Goal: Task Accomplishment & Management: Manage account settings

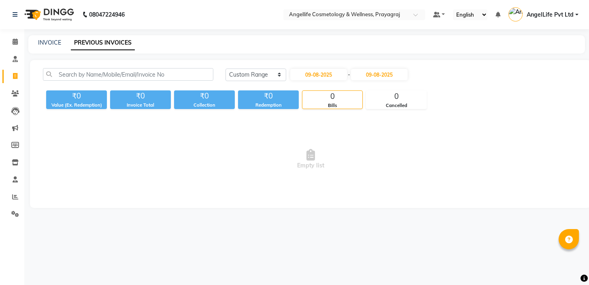
select select "range"
click at [47, 42] on link "INVOICE" at bounding box center [49, 42] width 23 height 7
select select "service"
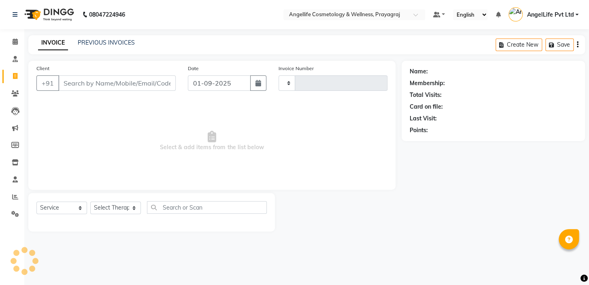
type input "1262"
select select "4531"
click at [15, 41] on icon at bounding box center [15, 41] width 5 height 6
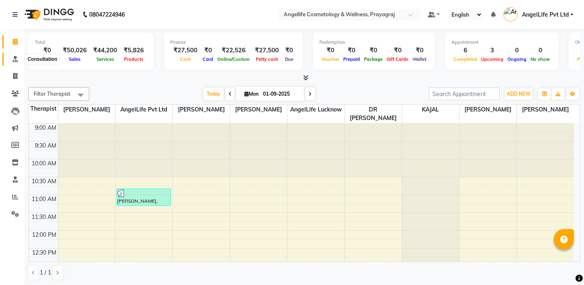
click at [13, 61] on icon at bounding box center [15, 59] width 5 height 6
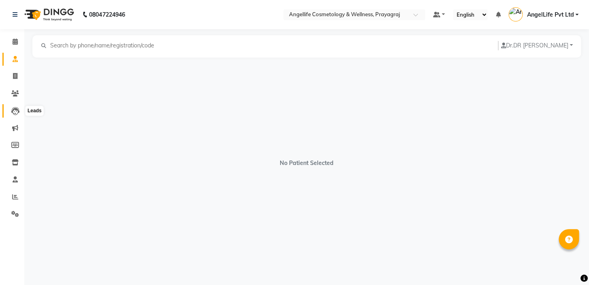
click at [12, 113] on icon at bounding box center [15, 111] width 8 height 8
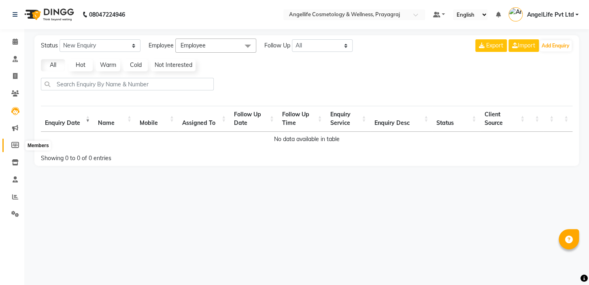
click at [13, 146] on icon at bounding box center [15, 145] width 8 height 6
select select
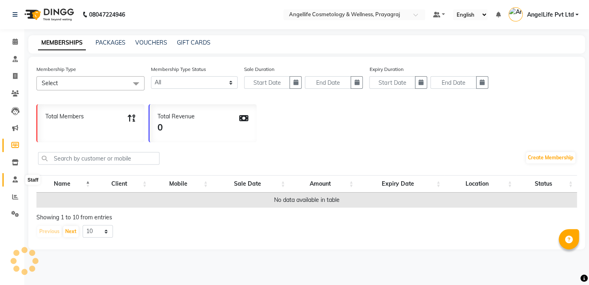
click at [16, 178] on icon at bounding box center [15, 179] width 5 height 6
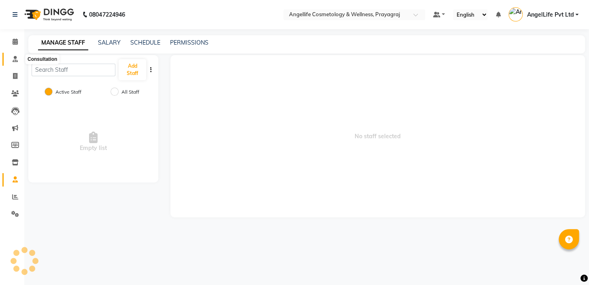
click at [15, 63] on span at bounding box center [15, 59] width 14 height 9
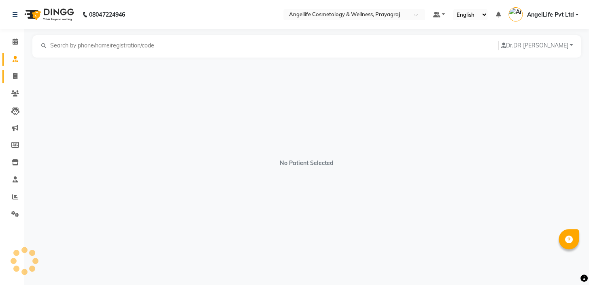
click at [12, 81] on link "Invoice" at bounding box center [11, 76] width 19 height 13
select select "service"
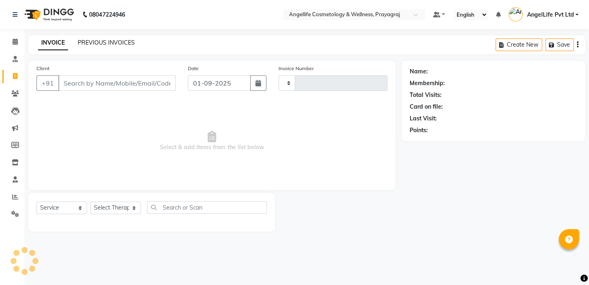
click at [93, 43] on link "PREVIOUS INVOICES" at bounding box center [106, 42] width 57 height 7
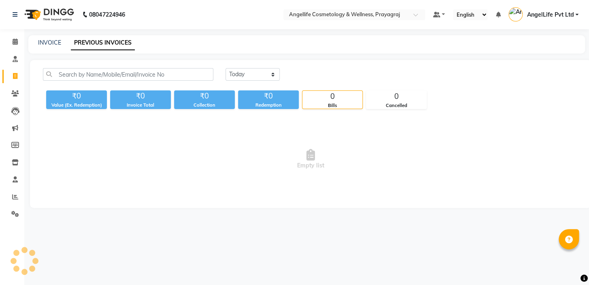
click at [93, 43] on link "PREVIOUS INVOICES" at bounding box center [103, 43] width 64 height 15
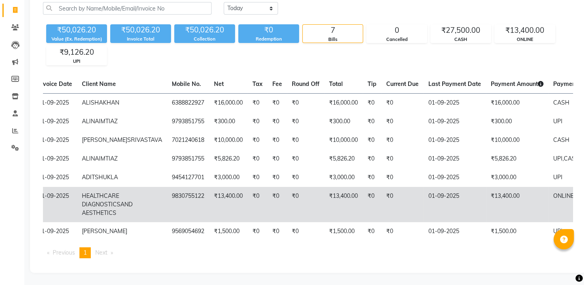
scroll to position [68, 0]
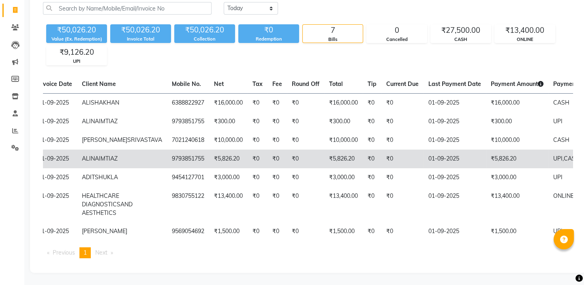
click at [486, 168] on td "₹5,826.20" at bounding box center [517, 158] width 62 height 19
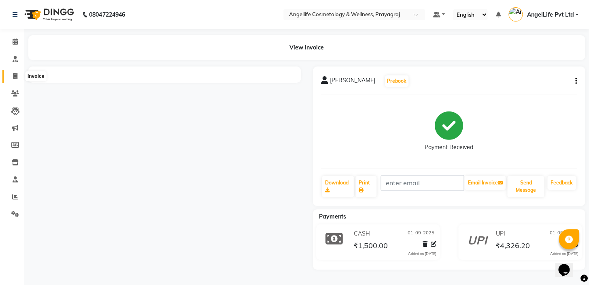
click at [13, 75] on icon at bounding box center [15, 76] width 4 height 6
select select "service"
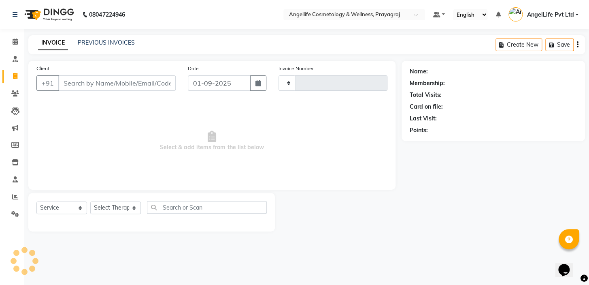
type input "1262"
select select "4531"
click at [107, 36] on div "INVOICE PREVIOUS INVOICES Create New Save" at bounding box center [306, 44] width 557 height 19
click at [107, 40] on link "PREVIOUS INVOICES" at bounding box center [106, 42] width 57 height 7
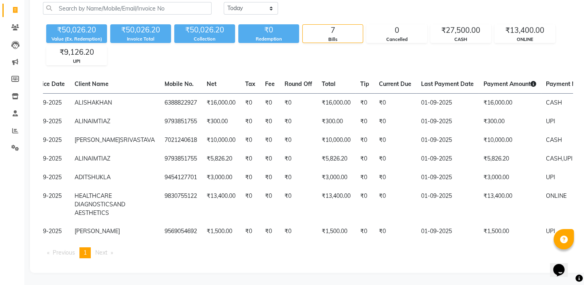
scroll to position [0, 64]
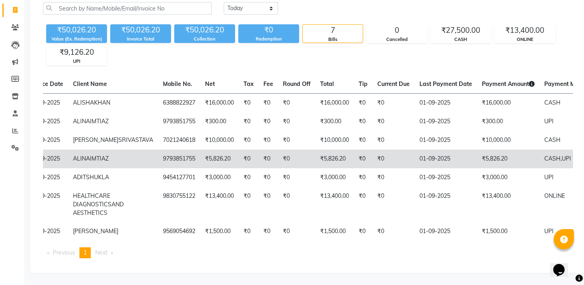
click at [486, 168] on td "₹5,826.20" at bounding box center [508, 158] width 62 height 19
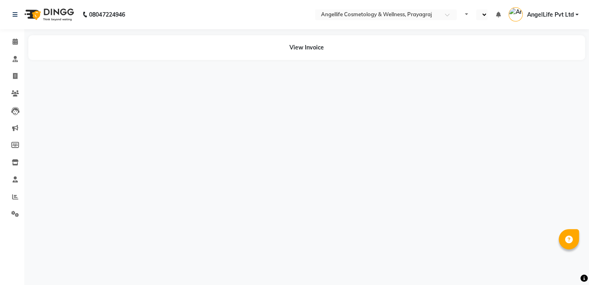
select select "en"
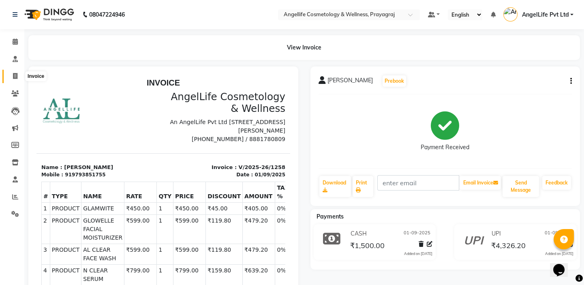
click at [15, 76] on icon at bounding box center [15, 76] width 4 height 6
select select "service"
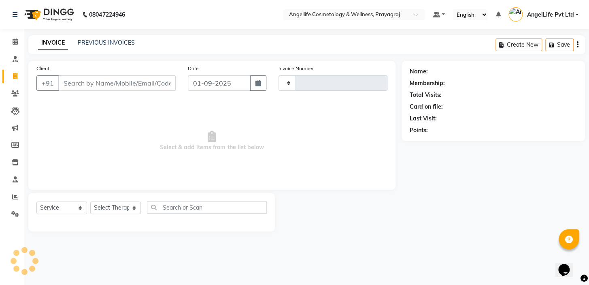
type input "1262"
select select "4531"
click at [109, 42] on link "PREVIOUS INVOICES" at bounding box center [106, 42] width 57 height 7
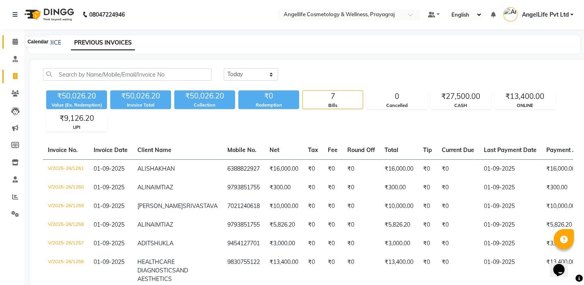
click at [14, 42] on icon at bounding box center [15, 41] width 5 height 6
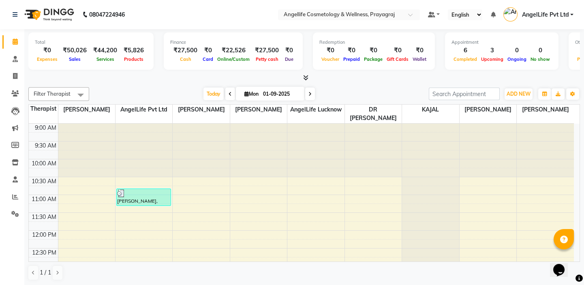
click at [309, 90] on span at bounding box center [310, 93] width 10 height 13
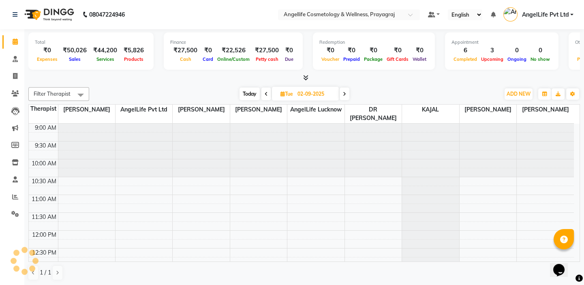
scroll to position [252, 0]
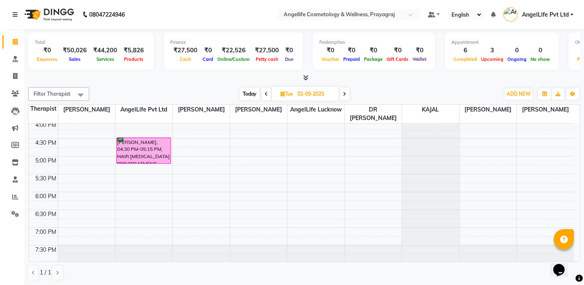
click at [344, 96] on icon at bounding box center [344, 94] width 3 height 5
type input "03-09-2025"
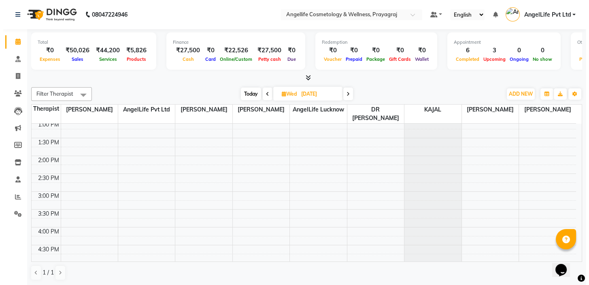
scroll to position [142, 0]
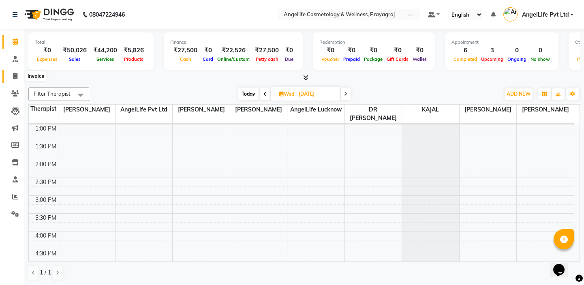
click at [12, 75] on span at bounding box center [15, 76] width 14 height 9
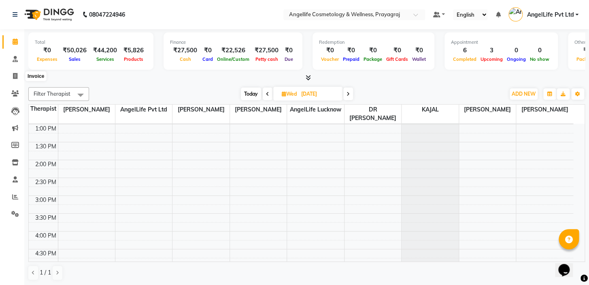
select select "4531"
select select "service"
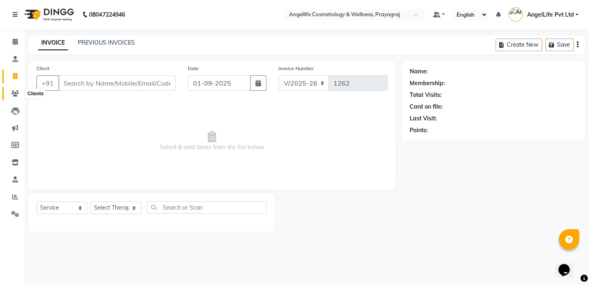
click at [15, 95] on icon at bounding box center [15, 93] width 8 height 6
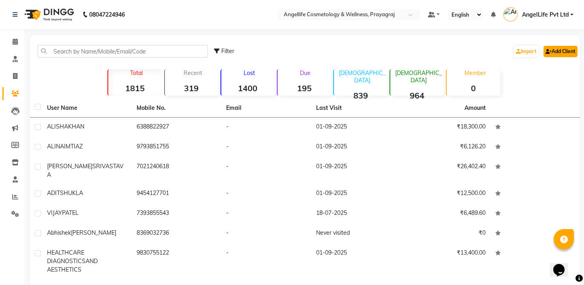
click at [561, 54] on link "Add Client" at bounding box center [560, 51] width 34 height 11
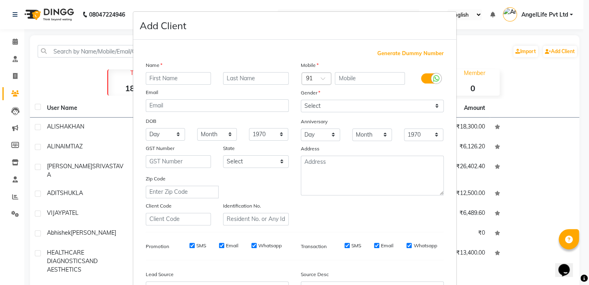
click at [198, 78] on input "text" at bounding box center [179, 78] width 66 height 13
type input "MANISH"
click at [268, 79] on input "text" at bounding box center [256, 78] width 66 height 13
type input "KUMAR"
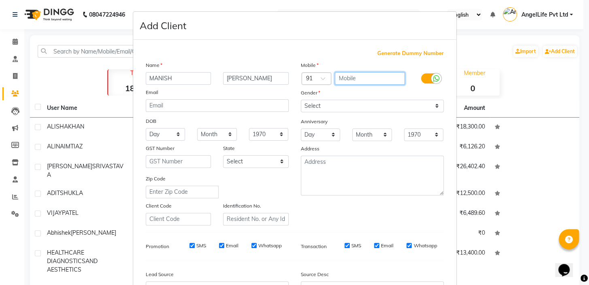
click at [377, 75] on input "text" at bounding box center [370, 78] width 70 height 13
type input "9151228849"
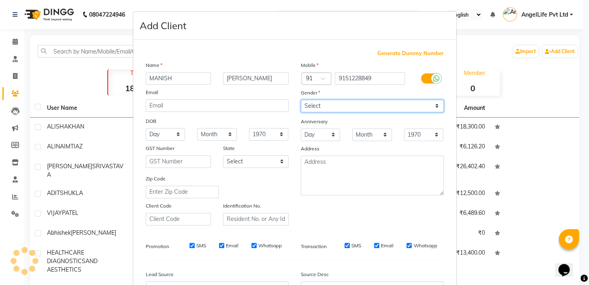
click at [351, 107] on select "Select Male Female Other Prefer Not To Say" at bounding box center [372, 106] width 143 height 13
select select "male"
click at [301, 100] on select "Select Male Female Other Prefer Not To Say" at bounding box center [372, 106] width 143 height 13
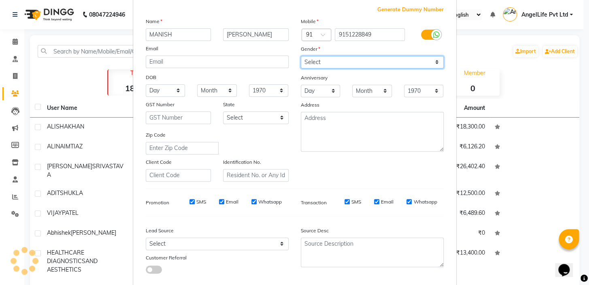
scroll to position [92, 0]
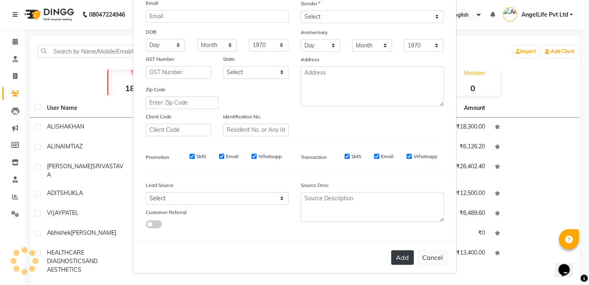
click at [401, 259] on button "Add" at bounding box center [402, 257] width 23 height 15
select select
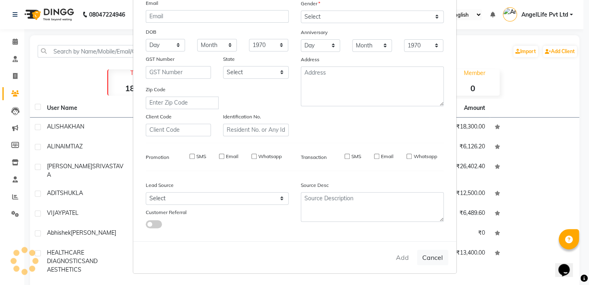
select select
checkbox input "false"
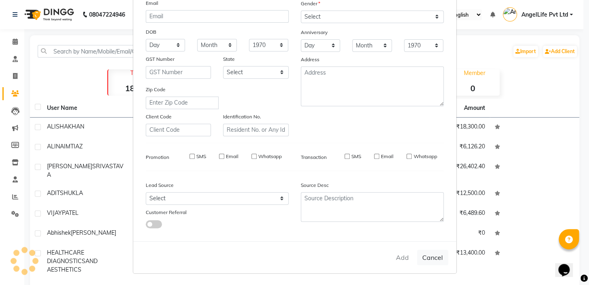
checkbox input "false"
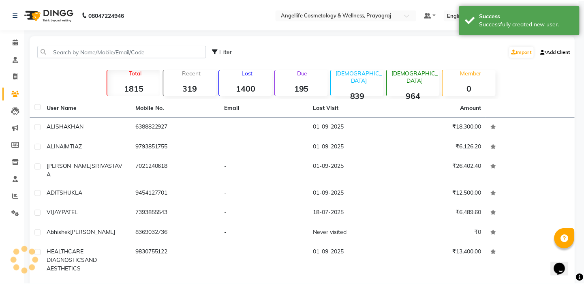
scroll to position [0, 0]
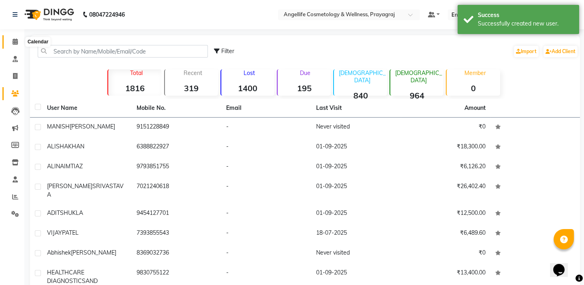
click at [16, 42] on icon at bounding box center [15, 41] width 5 height 6
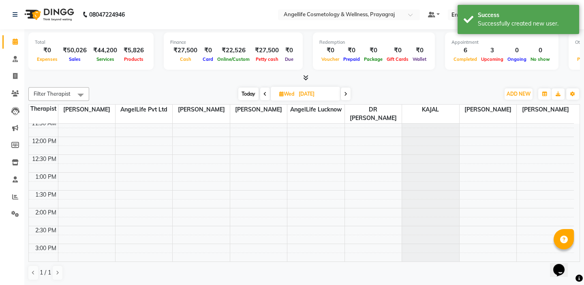
scroll to position [110, 0]
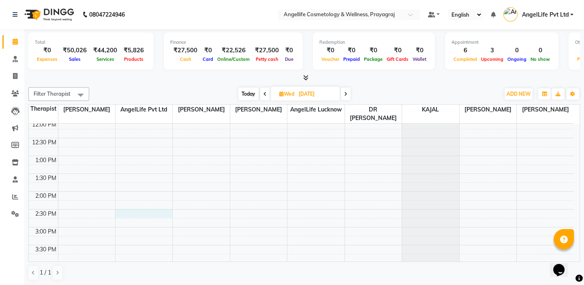
click at [145, 212] on div "9:00 AM 9:30 AM 10:00 AM 10:30 AM 11:00 AM 11:30 AM 12:00 PM 12:30 PM 1:00 PM 1…" at bounding box center [301, 209] width 545 height 392
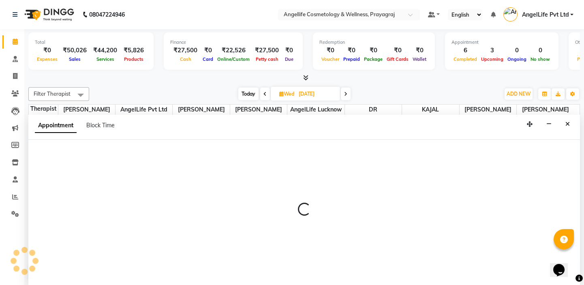
scroll to position [0, 0]
select select "26653"
select select "tentative"
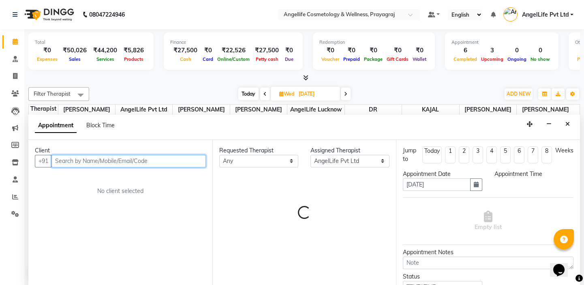
select select "870"
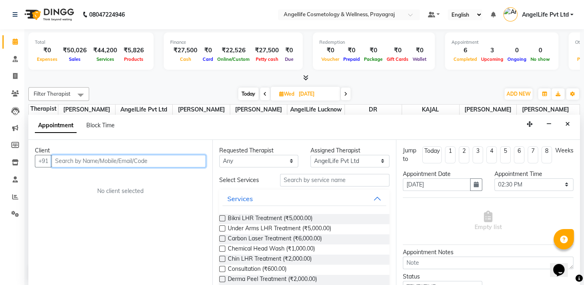
click at [164, 160] on input "text" at bounding box center [128, 161] width 154 height 13
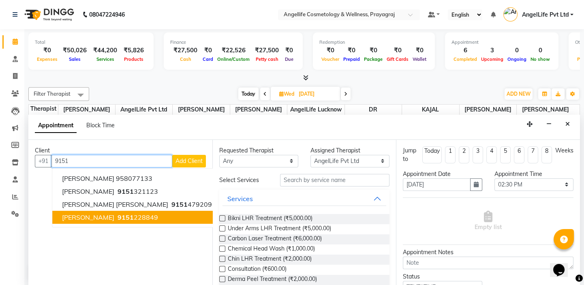
click at [130, 215] on span "9151" at bounding box center [125, 217] width 16 height 8
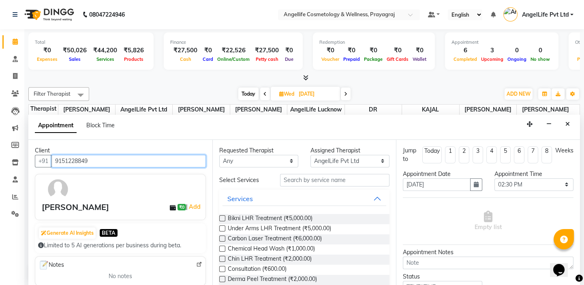
type input "9151228849"
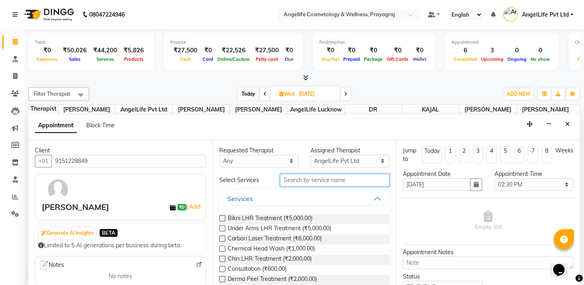
click at [317, 178] on input "text" at bounding box center [334, 180] width 109 height 13
type input "L"
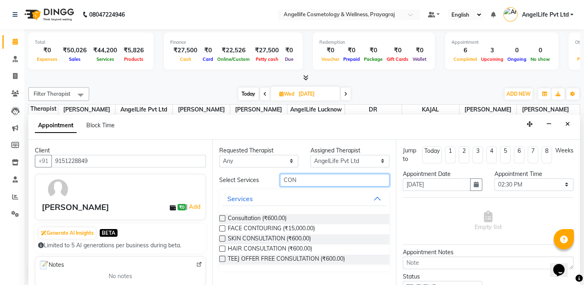
type input "CON"
click at [223, 238] on label at bounding box center [222, 238] width 6 height 6
click at [223, 238] on input "checkbox" at bounding box center [221, 239] width 5 height 5
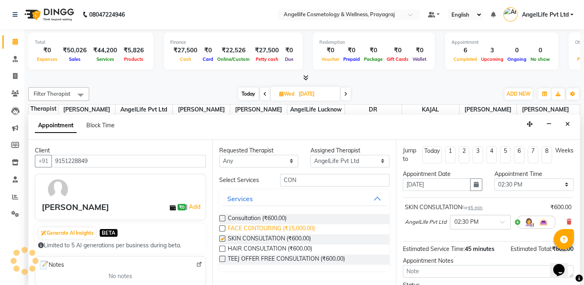
checkbox input "false"
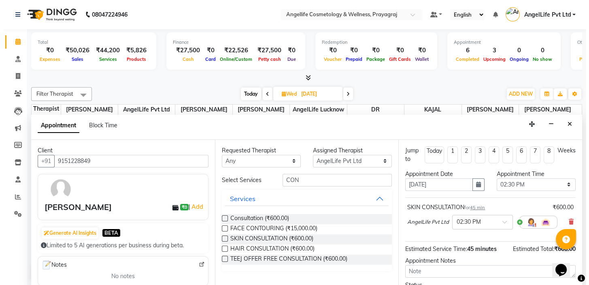
scroll to position [67, 0]
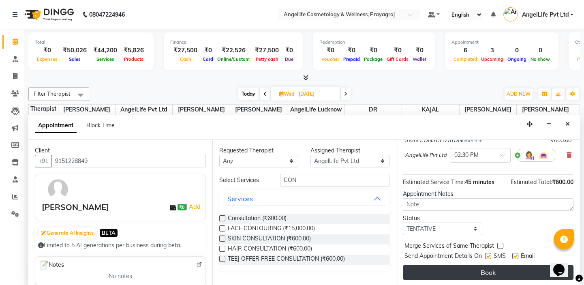
click at [450, 272] on button "Book" at bounding box center [488, 272] width 171 height 15
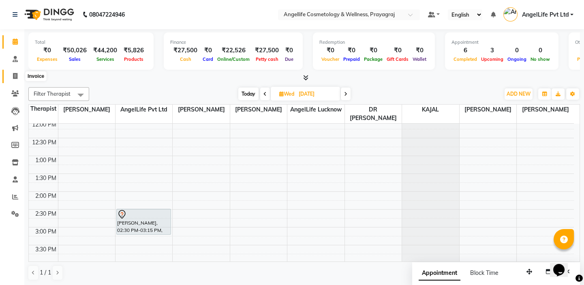
click at [11, 73] on span at bounding box center [15, 76] width 14 height 9
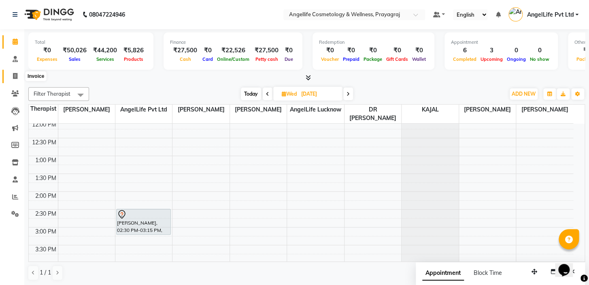
select select "service"
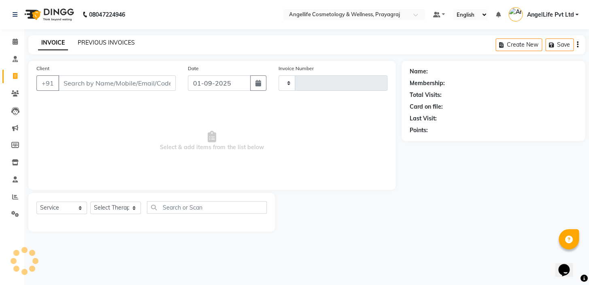
click at [98, 42] on link "PREVIOUS INVOICES" at bounding box center [106, 42] width 57 height 7
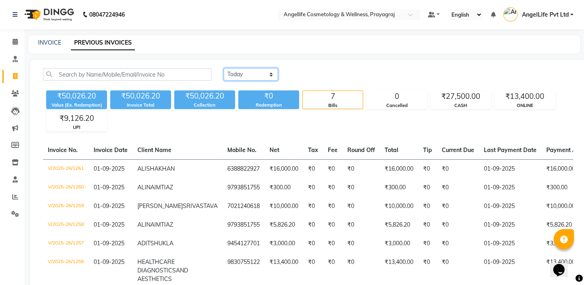
click at [271, 73] on select "Today Yesterday Custom Range" at bounding box center [251, 74] width 54 height 13
click at [271, 75] on select "Today Yesterday Custom Range" at bounding box center [251, 74] width 54 height 13
click at [269, 71] on select "Today Yesterday Custom Range" at bounding box center [251, 74] width 54 height 13
click at [224, 68] on select "Today Yesterday Custom Range" at bounding box center [251, 74] width 54 height 13
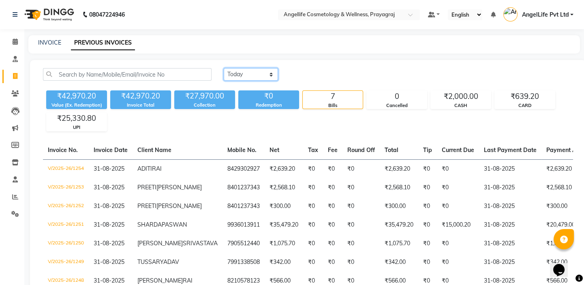
click at [271, 75] on select "Today Yesterday Custom Range" at bounding box center [251, 74] width 54 height 13
select select "today"
click at [224, 68] on select "Today Yesterday Custom Range" at bounding box center [251, 74] width 54 height 13
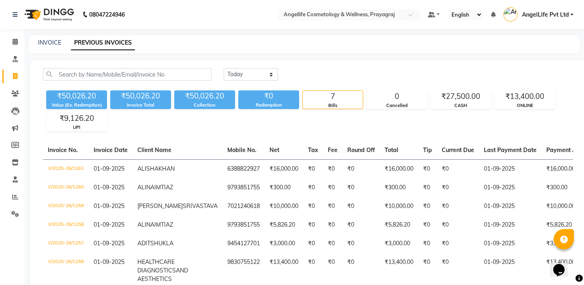
click at [13, 69] on li "Invoice" at bounding box center [12, 76] width 24 height 17
click at [51, 38] on div "INVOICE" at bounding box center [49, 42] width 23 height 9
click at [45, 46] on link "INVOICE" at bounding box center [49, 42] width 23 height 7
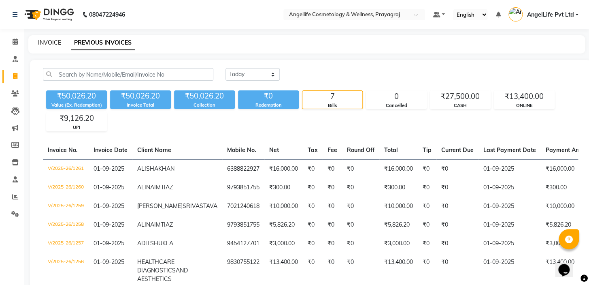
select select "service"
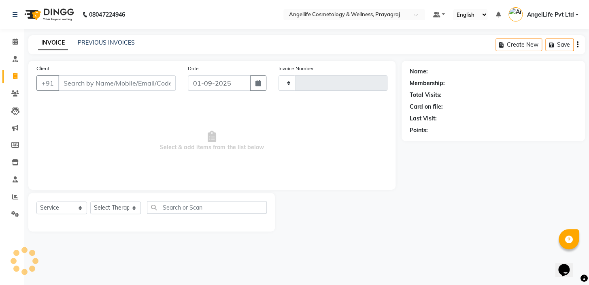
type input "1262"
select select "4531"
click at [95, 85] on input "Client" at bounding box center [116, 82] width 117 height 15
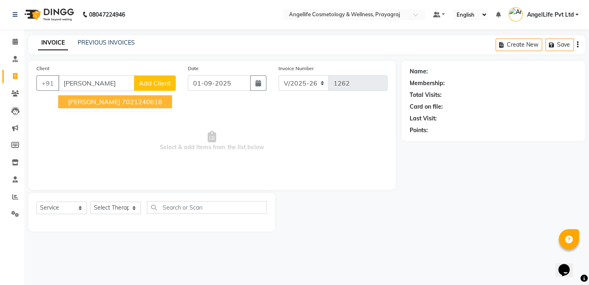
click at [93, 101] on span "VANDITA SRIVASTAVA" at bounding box center [94, 102] width 52 height 8
type input "7021240618"
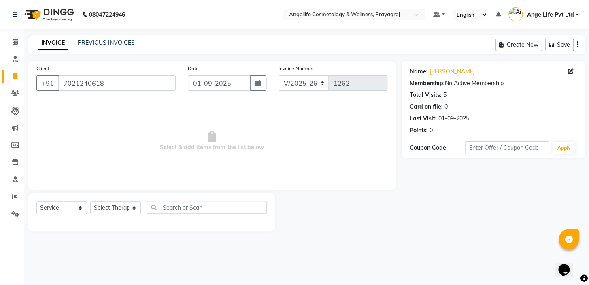
click at [437, 95] on div "Total Visits:" at bounding box center [426, 95] width 32 height 9
click at [454, 71] on link "Vandita Srivastava" at bounding box center [452, 71] width 45 height 9
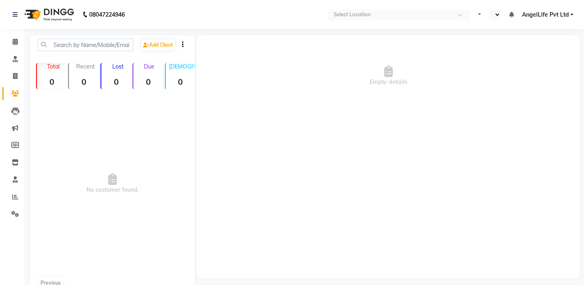
select select "en"
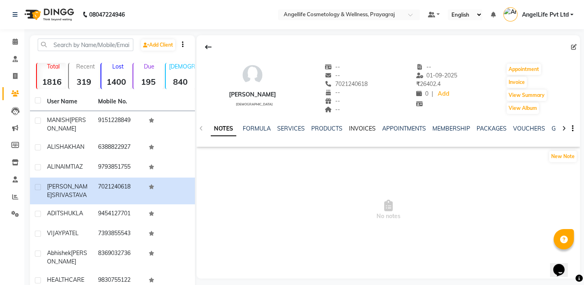
click at [356, 130] on link "INVOICES" at bounding box center [362, 128] width 27 height 7
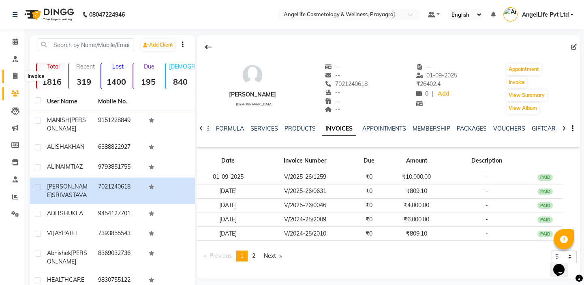
click at [11, 76] on span at bounding box center [15, 76] width 14 height 9
select select "service"
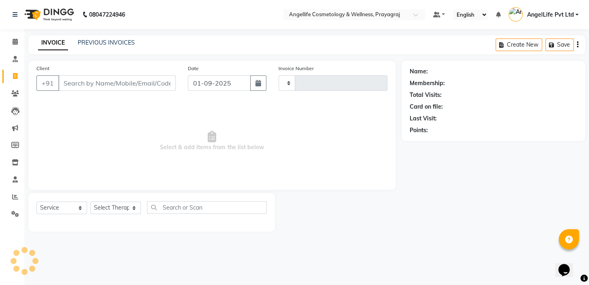
type input "1262"
select select "4531"
click at [86, 87] on input "Client" at bounding box center [116, 82] width 117 height 15
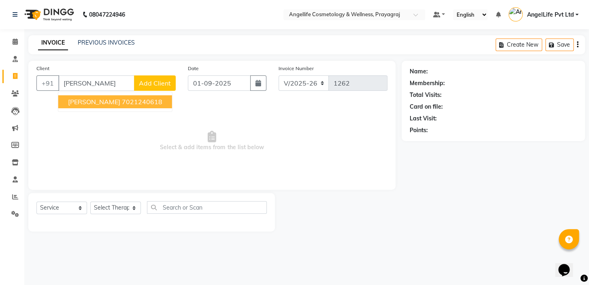
click at [106, 103] on span "VANDITA SRIVASTAVA" at bounding box center [94, 102] width 52 height 8
type input "7021240618"
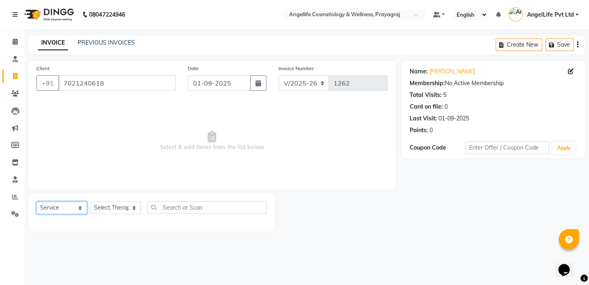
click at [70, 206] on select "Select Service Product Membership Package Voucher Prepaid Gift Card" at bounding box center [61, 207] width 51 height 13
select select "product"
click at [36, 201] on select "Select Service Product Membership Package Voucher Prepaid Gift Card" at bounding box center [61, 207] width 51 height 13
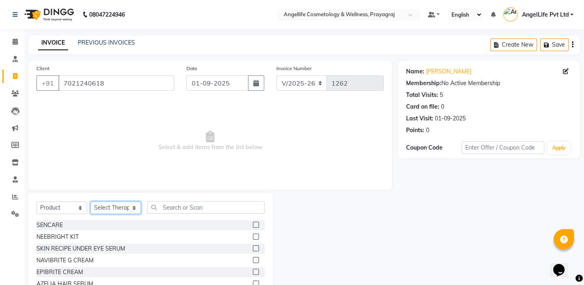
click at [113, 206] on select "Select Therapist AngelLife Lucknow AngelLife Pvt Ltd DR SWATI KAJAL PREETI KESA…" at bounding box center [115, 207] width 51 height 13
select select "26653"
click at [90, 201] on select "Select Therapist AngelLife Lucknow AngelLife Pvt Ltd DR SWATI KAJAL PREETI KESA…" at bounding box center [115, 207] width 51 height 13
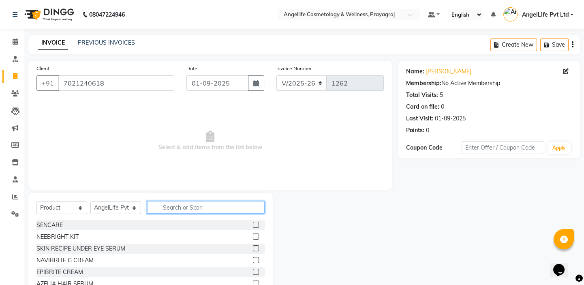
click at [172, 207] on input "text" at bounding box center [205, 207] width 117 height 13
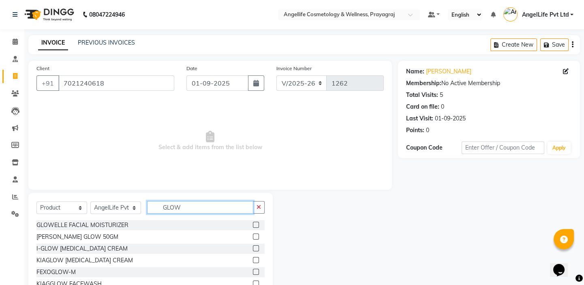
type input "GLOW"
click at [254, 226] on label at bounding box center [256, 225] width 6 height 6
click at [254, 226] on input "checkbox" at bounding box center [255, 224] width 5 height 5
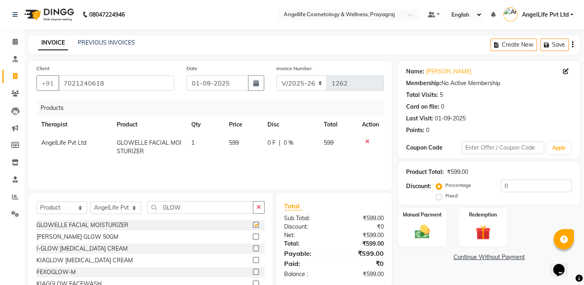
checkbox input "false"
click at [197, 208] on input "GLOW" at bounding box center [200, 207] width 106 height 13
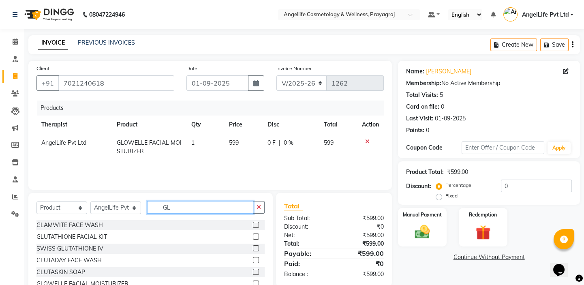
type input "G"
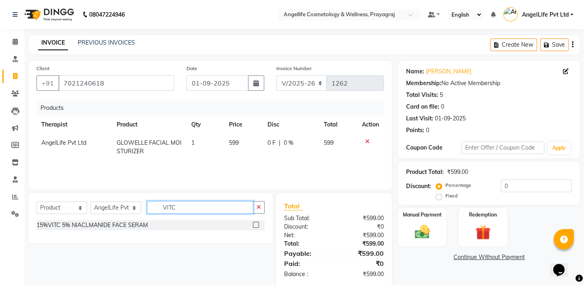
type input "VITC"
click at [254, 223] on label at bounding box center [256, 225] width 6 height 6
click at [254, 223] on input "checkbox" at bounding box center [255, 224] width 5 height 5
click at [254, 213] on button "button" at bounding box center [259, 207] width 12 height 13
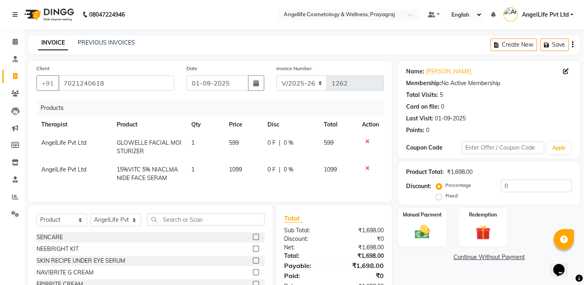
click at [368, 170] on icon at bounding box center [367, 168] width 4 height 6
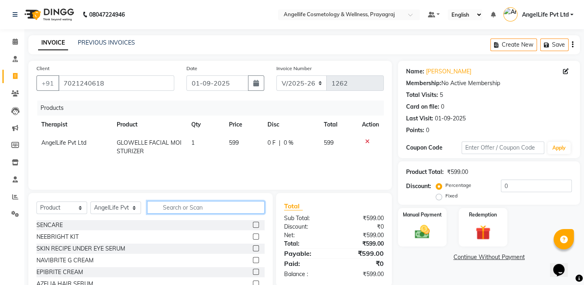
click at [239, 206] on input "text" at bounding box center [205, 207] width 117 height 13
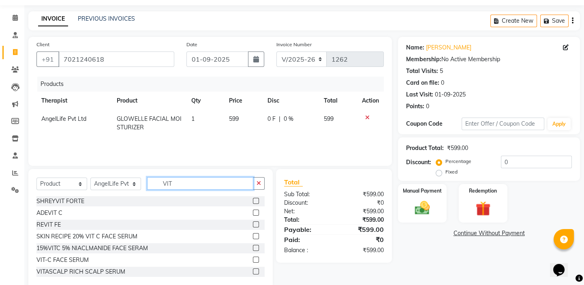
scroll to position [36, 0]
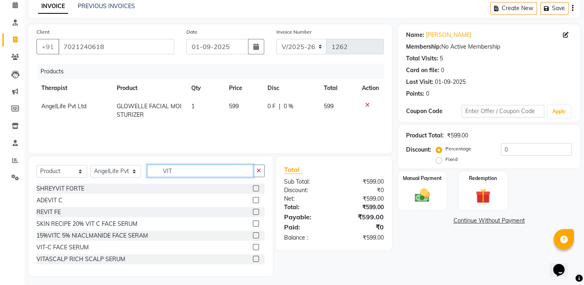
type input "VIT"
click at [253, 245] on label at bounding box center [256, 247] width 6 height 6
click at [253, 245] on input "checkbox" at bounding box center [255, 247] width 5 height 5
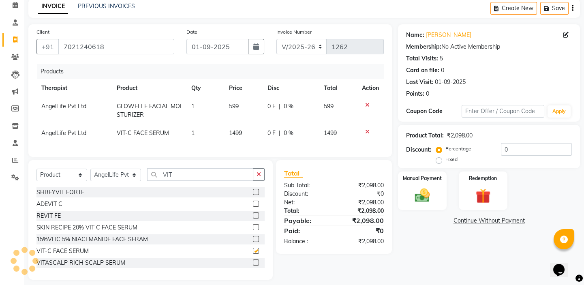
checkbox input "false"
click at [510, 146] on input "0" at bounding box center [536, 149] width 71 height 13
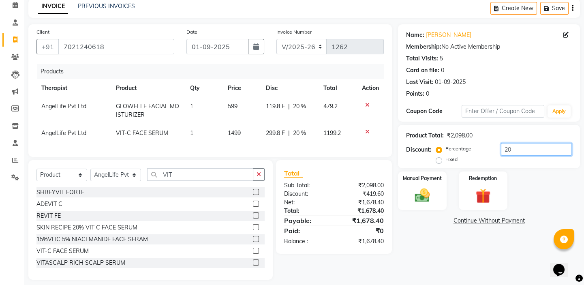
type input "20"
click at [424, 240] on div "Name: Vandita Srivastava Membership: No Active Membership Total Visits: 5 Card …" at bounding box center [492, 151] width 188 height 255
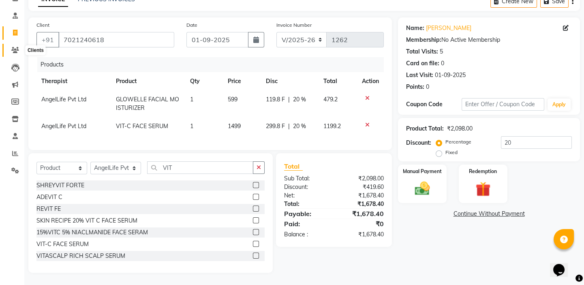
click at [14, 47] on icon at bounding box center [15, 50] width 8 height 6
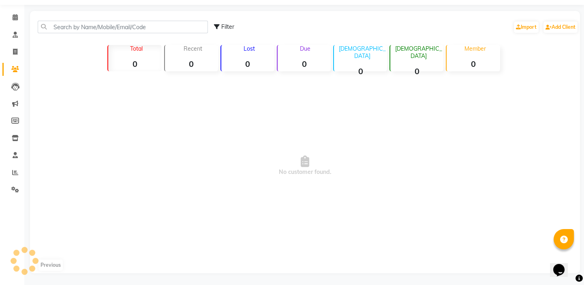
scroll to position [49, 0]
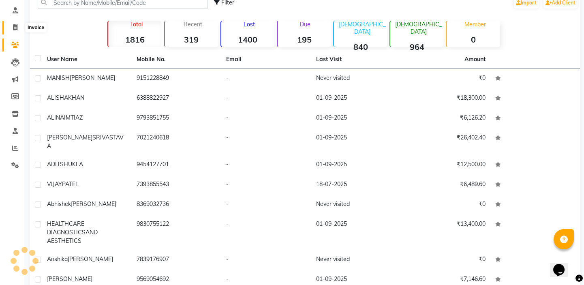
click at [16, 28] on icon at bounding box center [15, 27] width 4 height 6
select select "service"
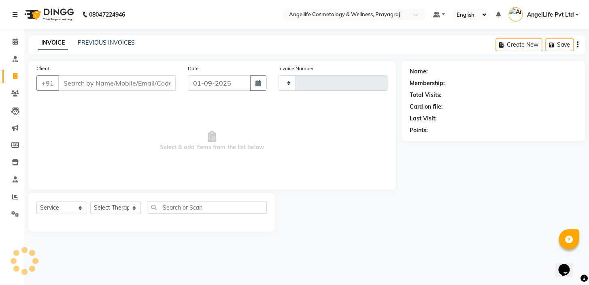
type input "1262"
select select "4531"
click at [91, 37] on div "INVOICE PREVIOUS INVOICES Create New Save" at bounding box center [306, 44] width 557 height 19
click at [97, 44] on link "PREVIOUS INVOICES" at bounding box center [106, 42] width 57 height 7
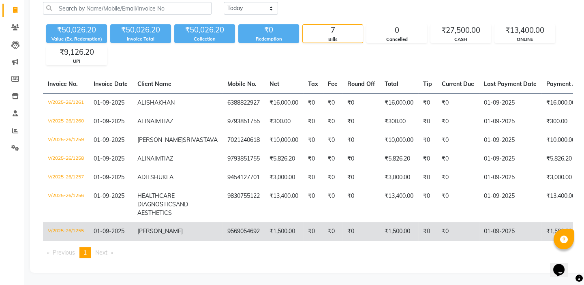
scroll to position [104, 0]
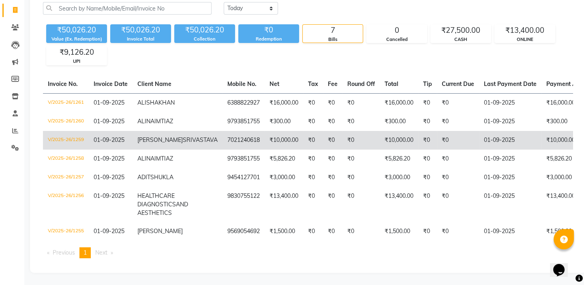
click at [563, 131] on td "₹10,000.00" at bounding box center [572, 140] width 62 height 19
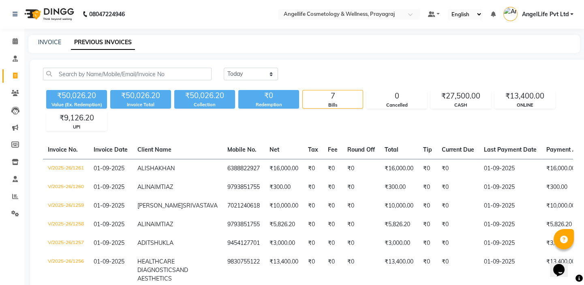
scroll to position [0, 0]
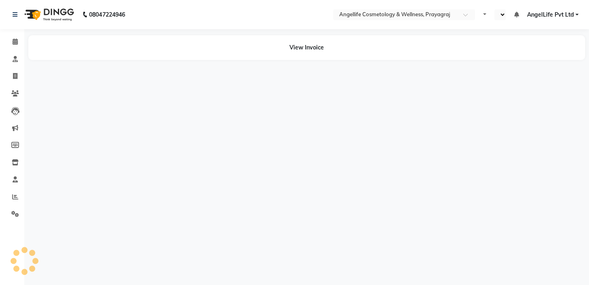
select select "en"
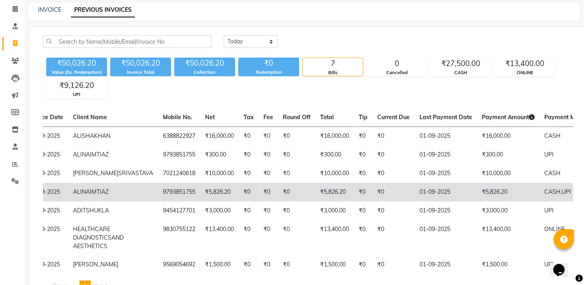
scroll to position [31, 0]
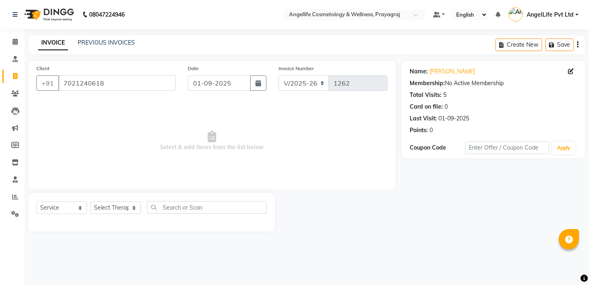
select select "4531"
select select "service"
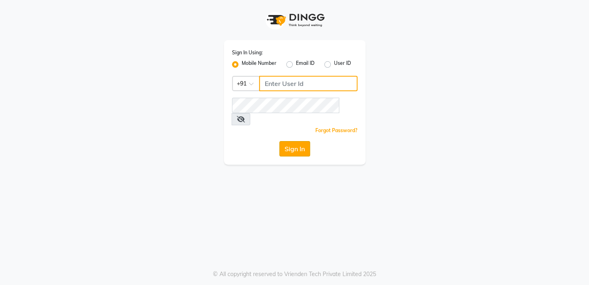
type input "9506660055"
click at [290, 141] on button "Sign In" at bounding box center [294, 148] width 31 height 15
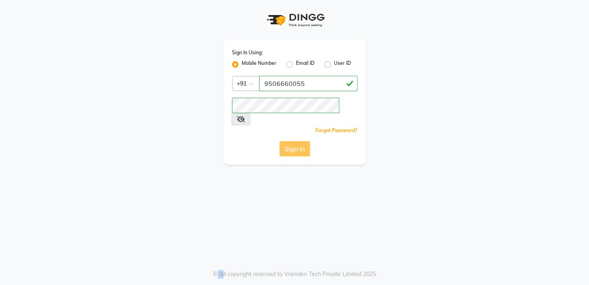
click at [290, 141] on div "Sign In" at bounding box center [295, 148] width 126 height 15
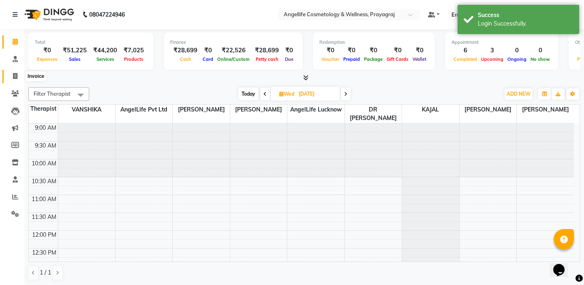
click at [14, 76] on icon at bounding box center [15, 76] width 4 height 6
select select "4531"
select select "service"
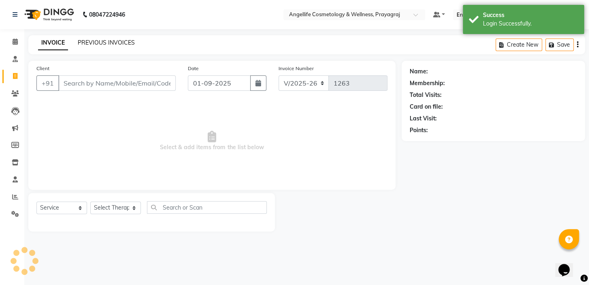
click at [96, 41] on link "PREVIOUS INVOICES" at bounding box center [106, 42] width 57 height 7
